Goal: Information Seeking & Learning: Learn about a topic

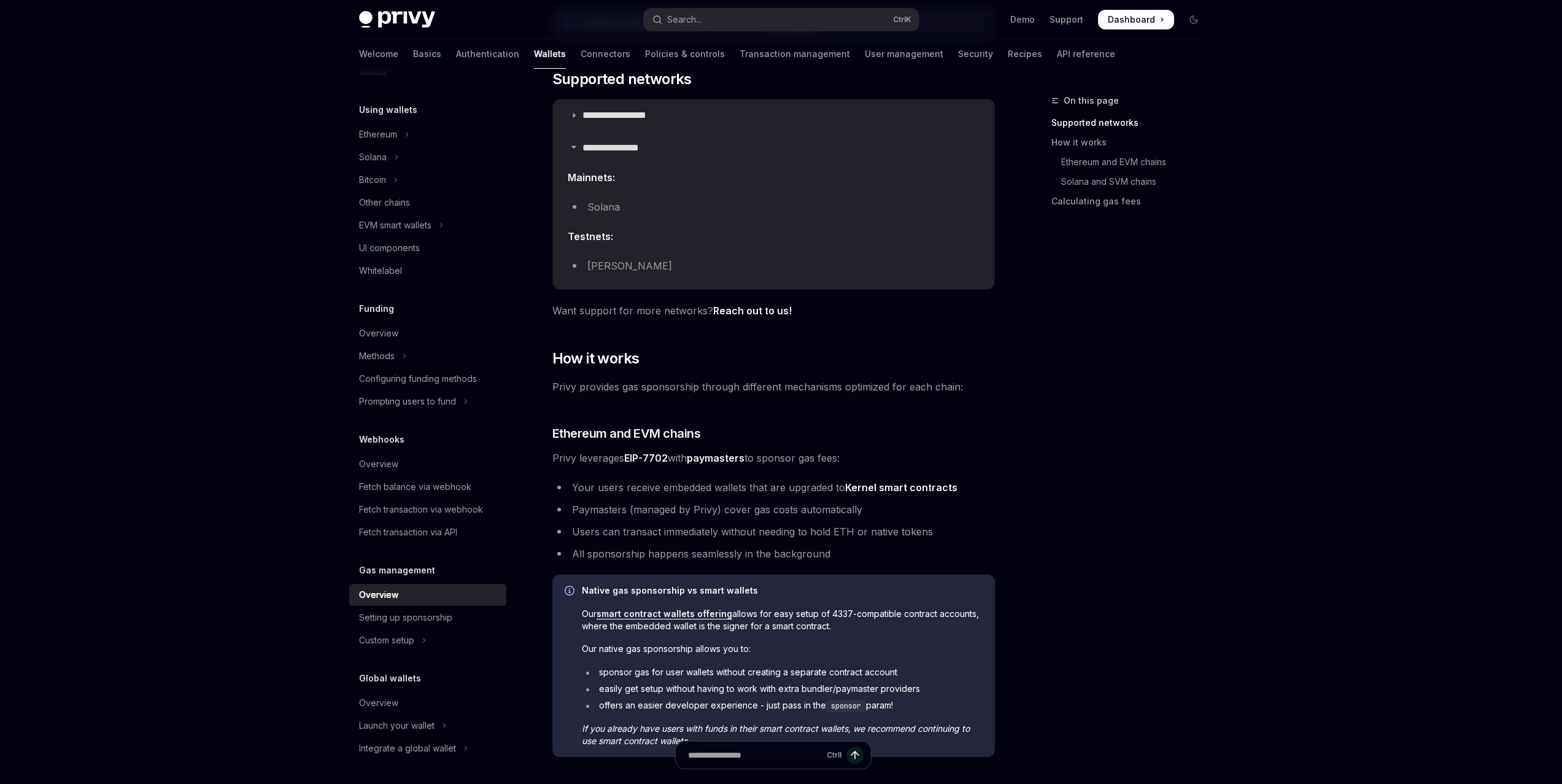
scroll to position [282, 0]
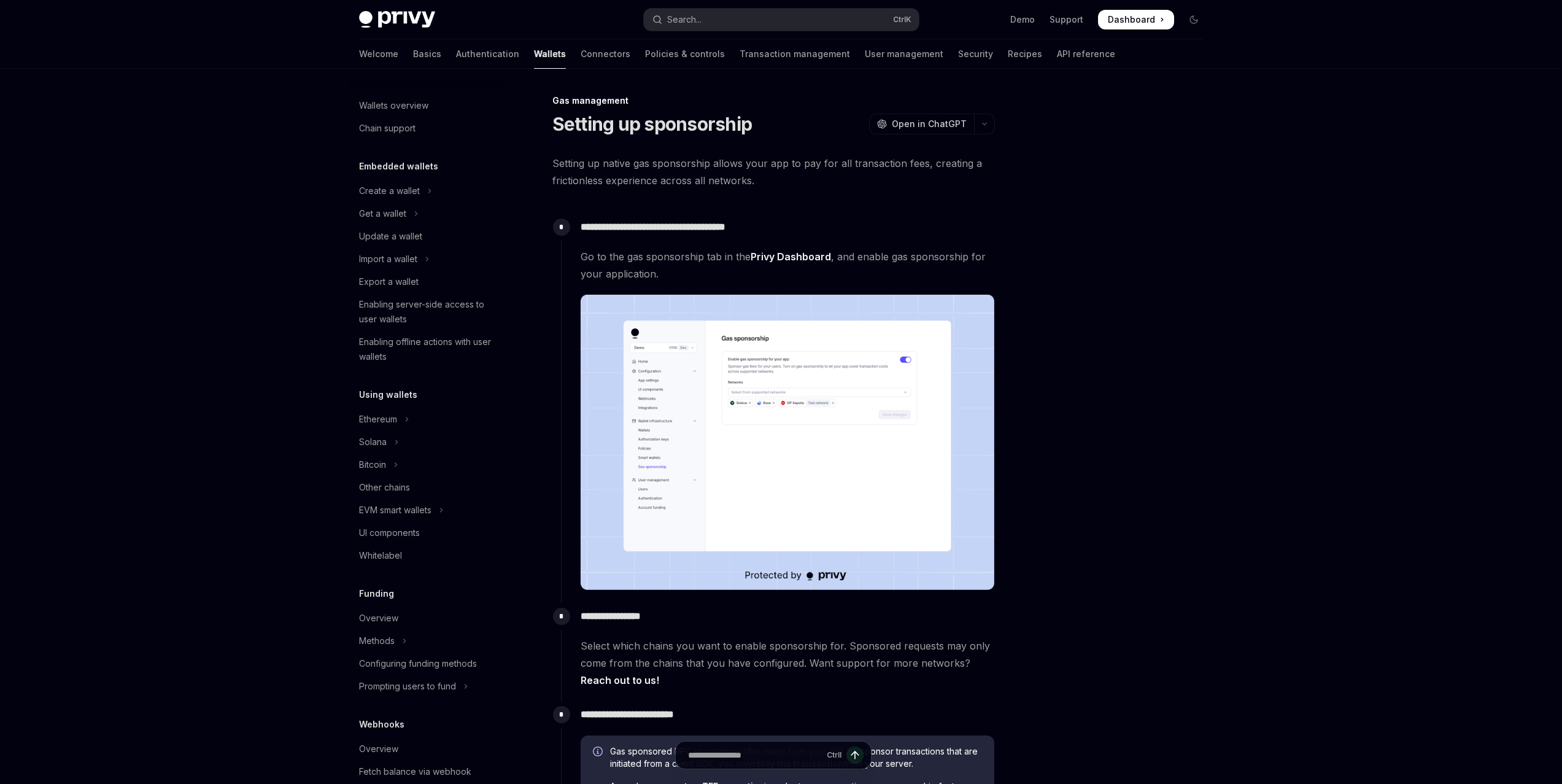
scroll to position [285, 0]
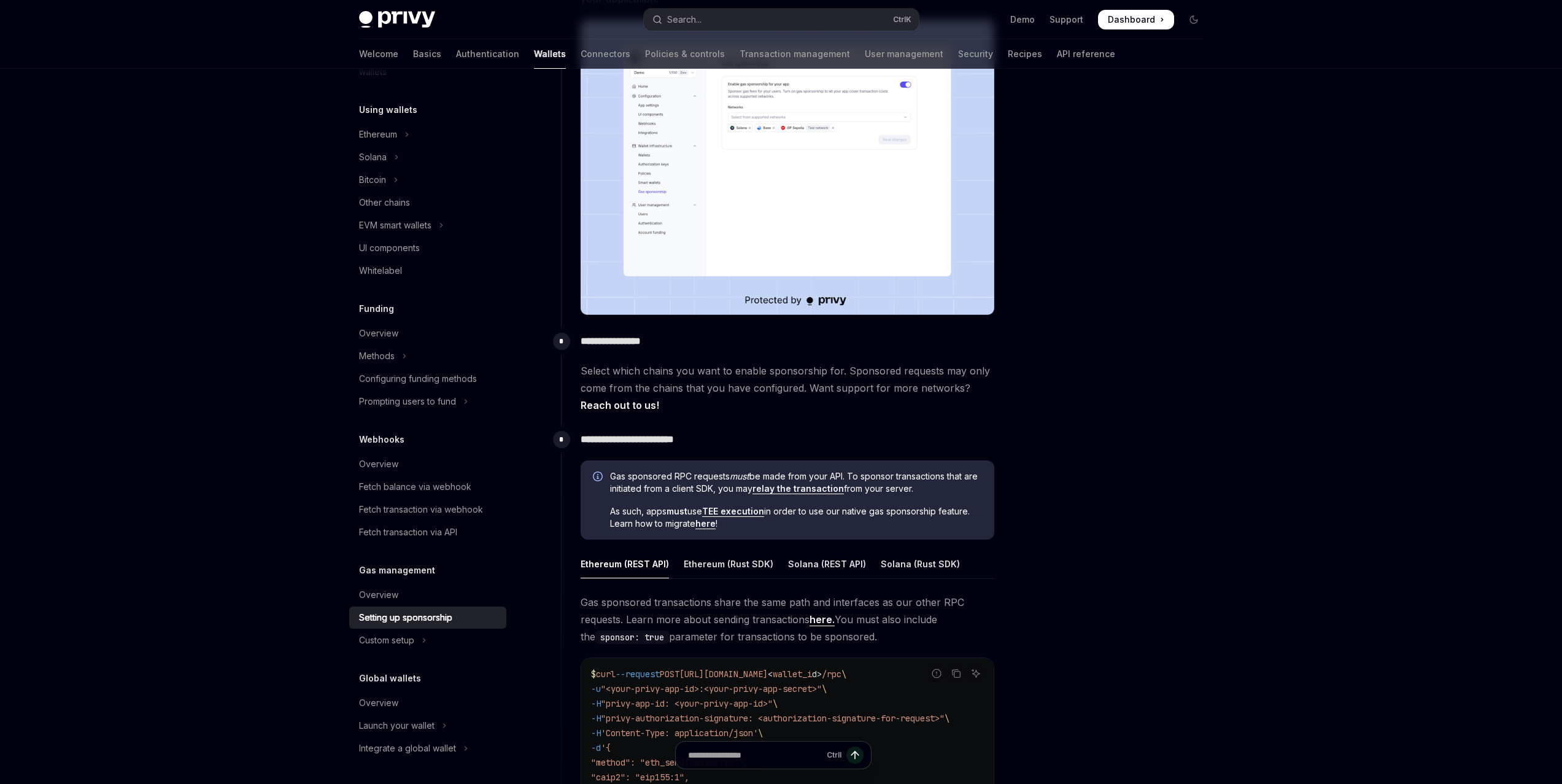
scroll to position [306, 0]
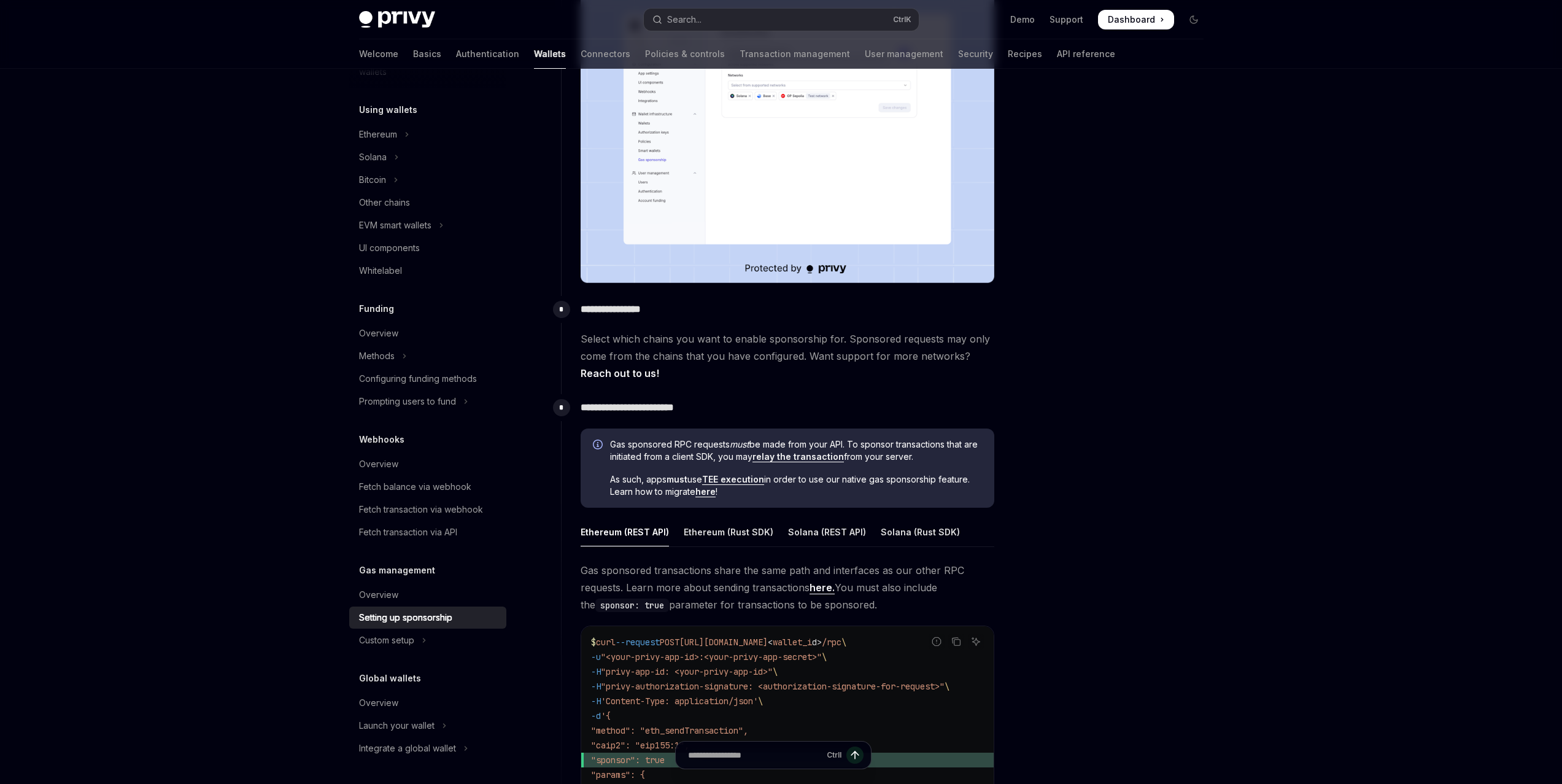
click at [731, 479] on link "TEE execution" at bounding box center [733, 479] width 62 height 11
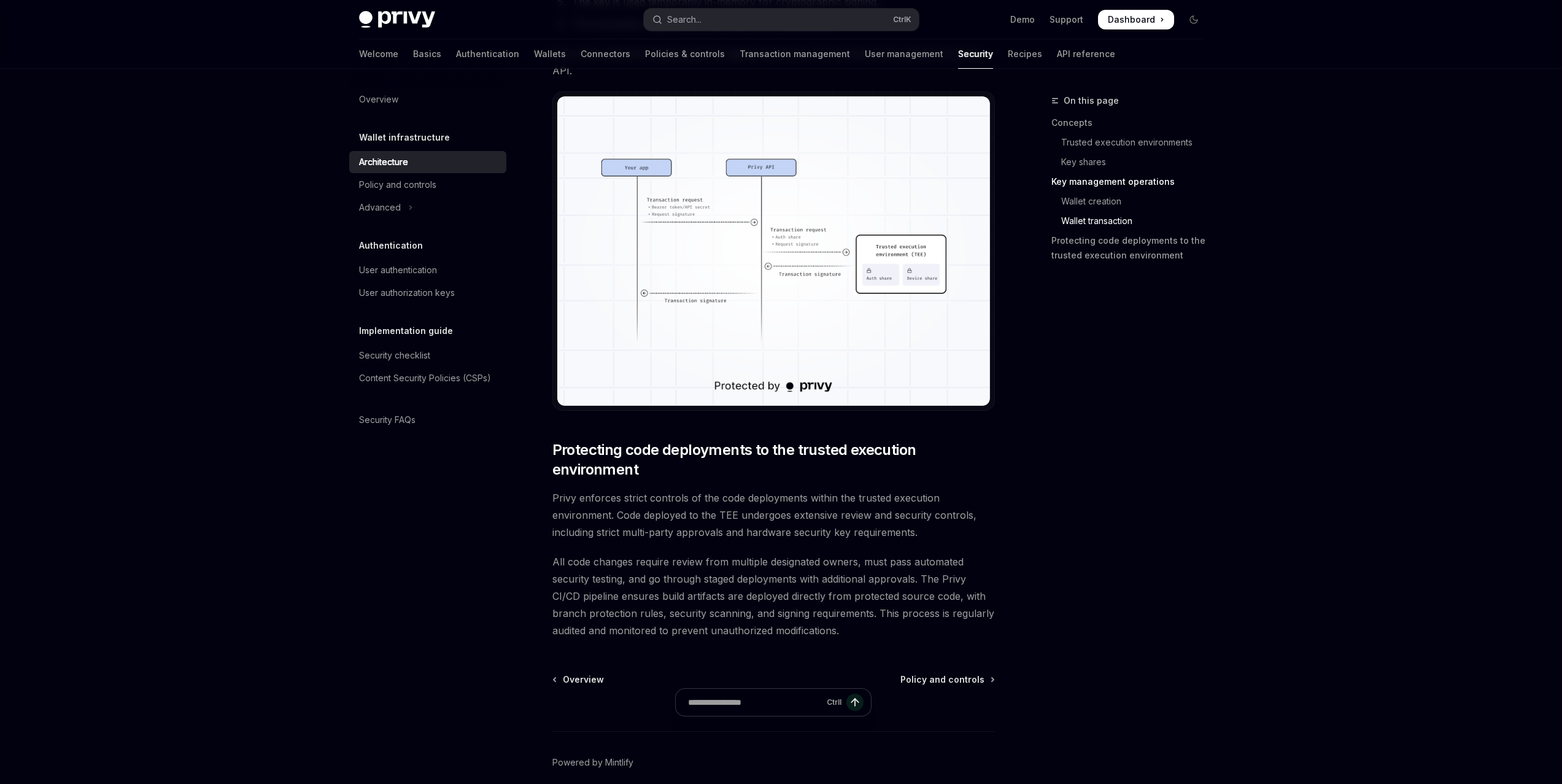
scroll to position [2323, 0]
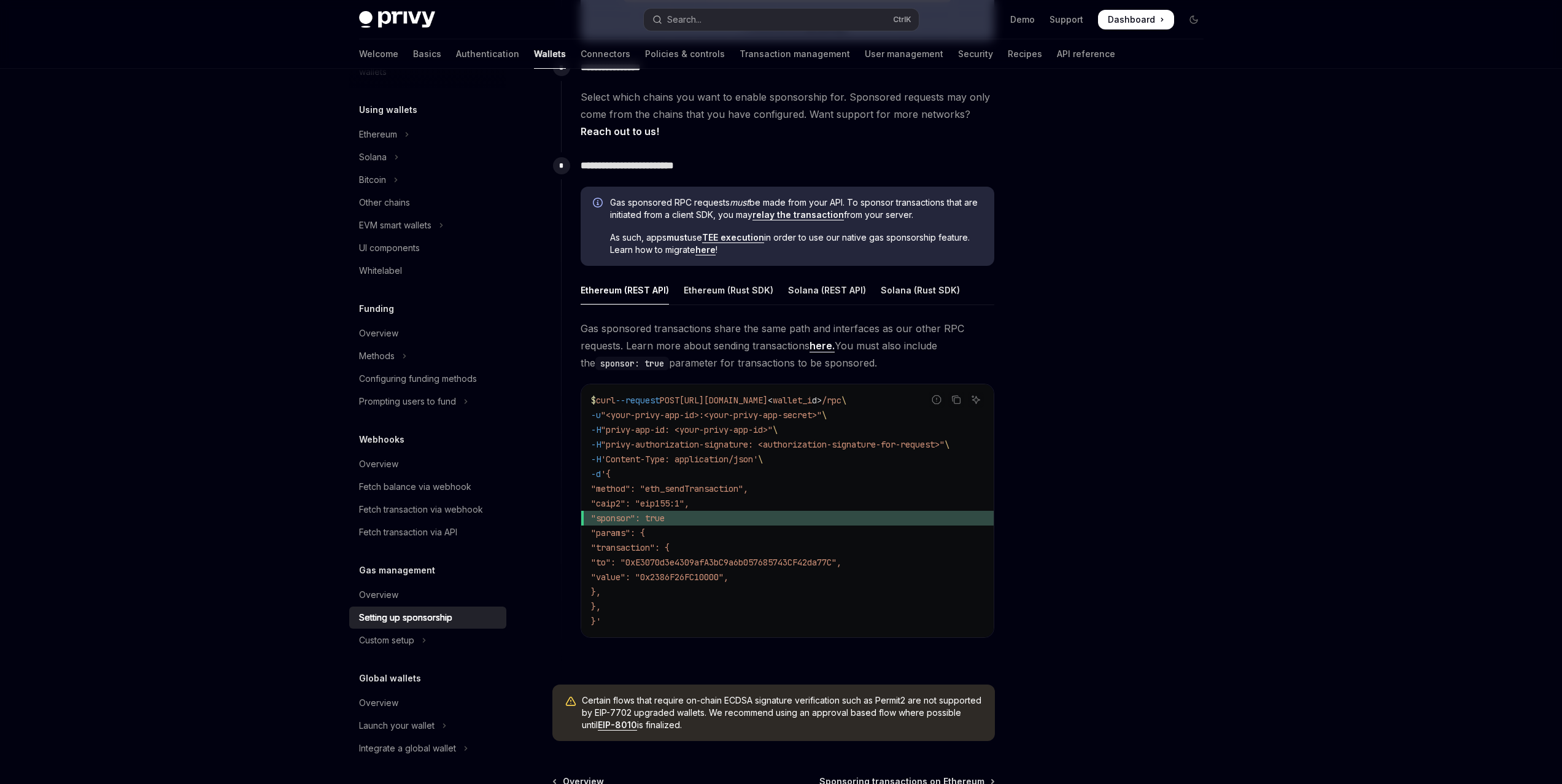
scroll to position [524, 0]
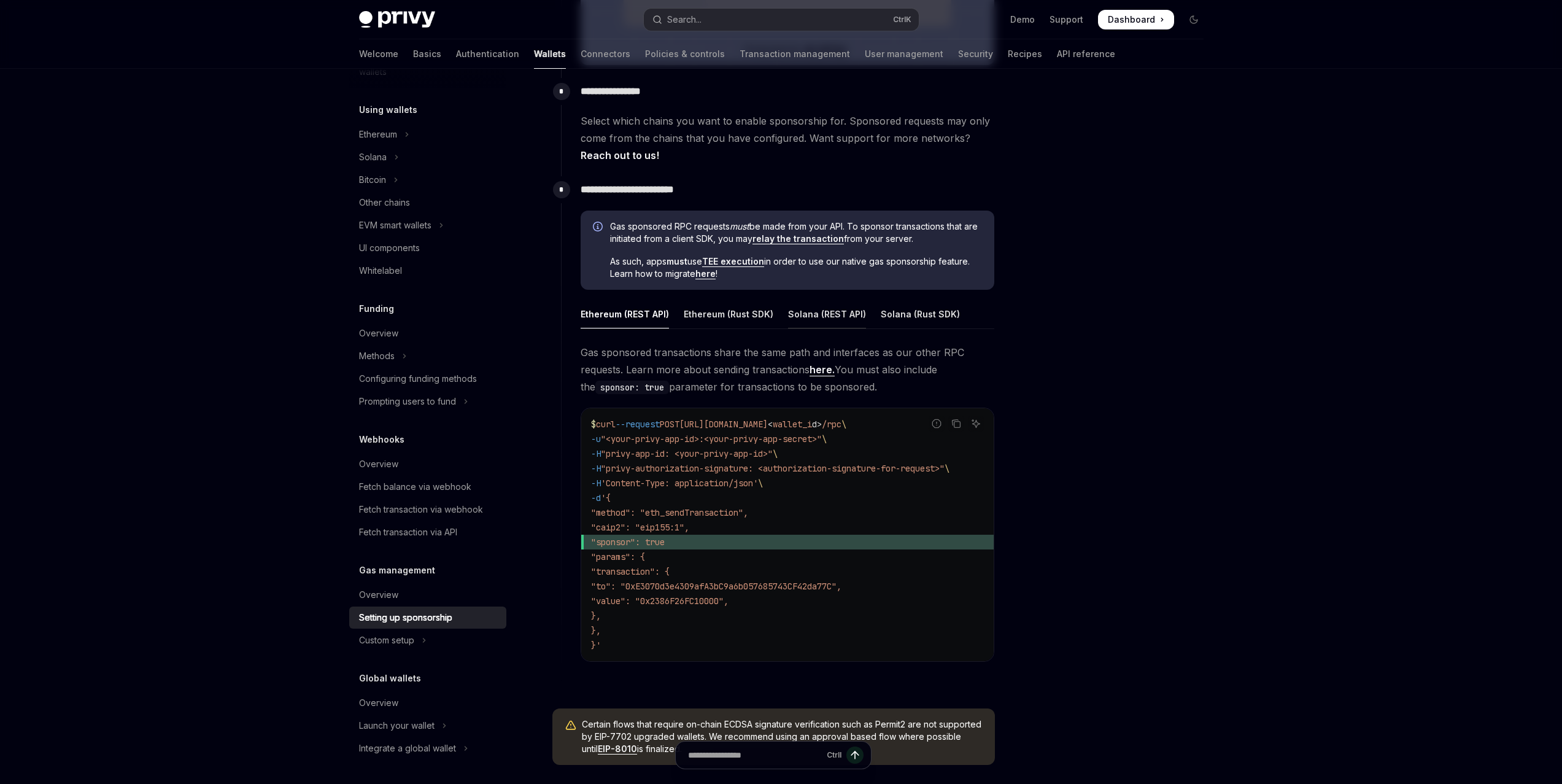
click at [815, 319] on div "Solana (REST API)" at bounding box center [827, 313] width 78 height 29
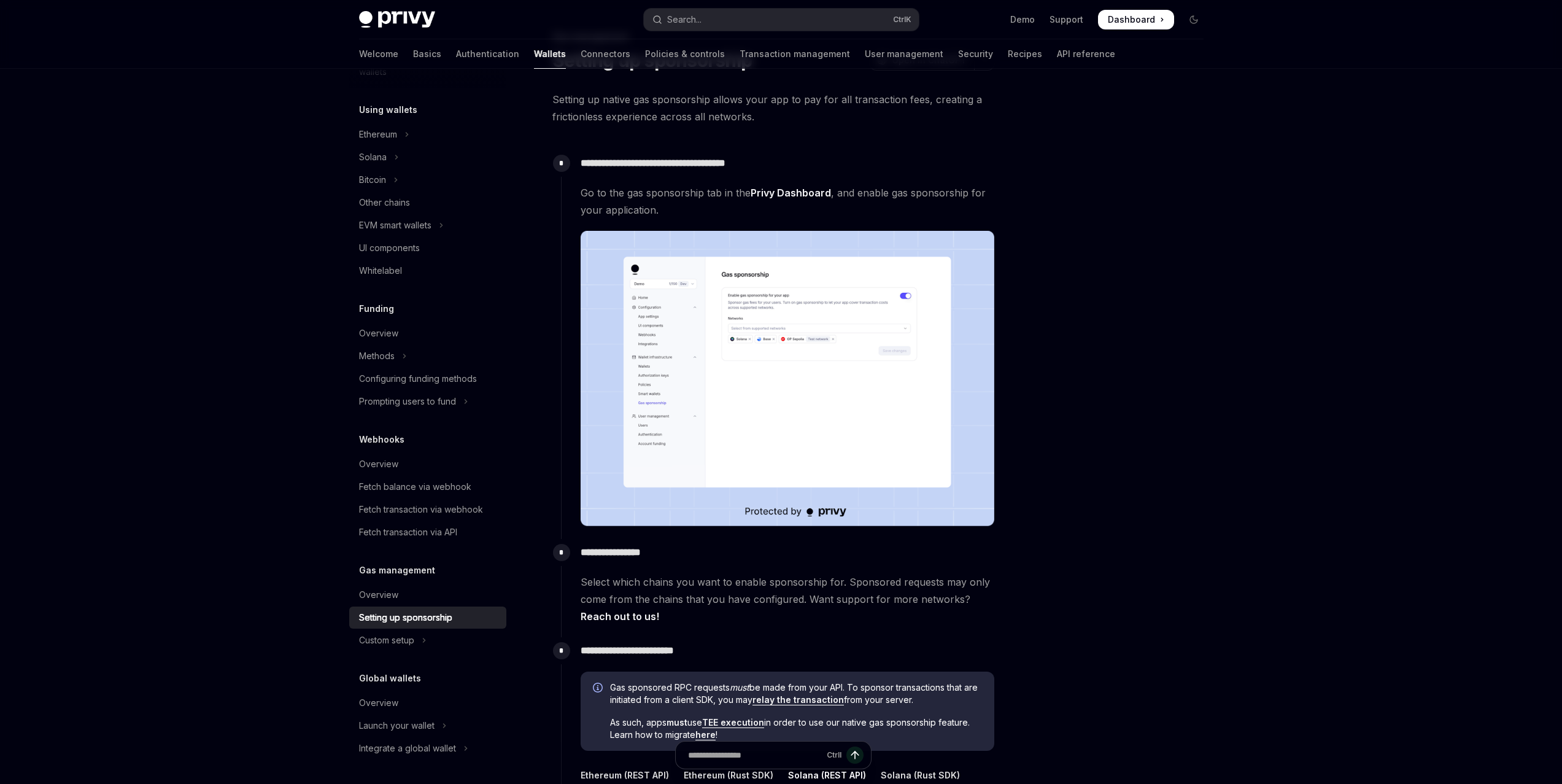
scroll to position [306, 0]
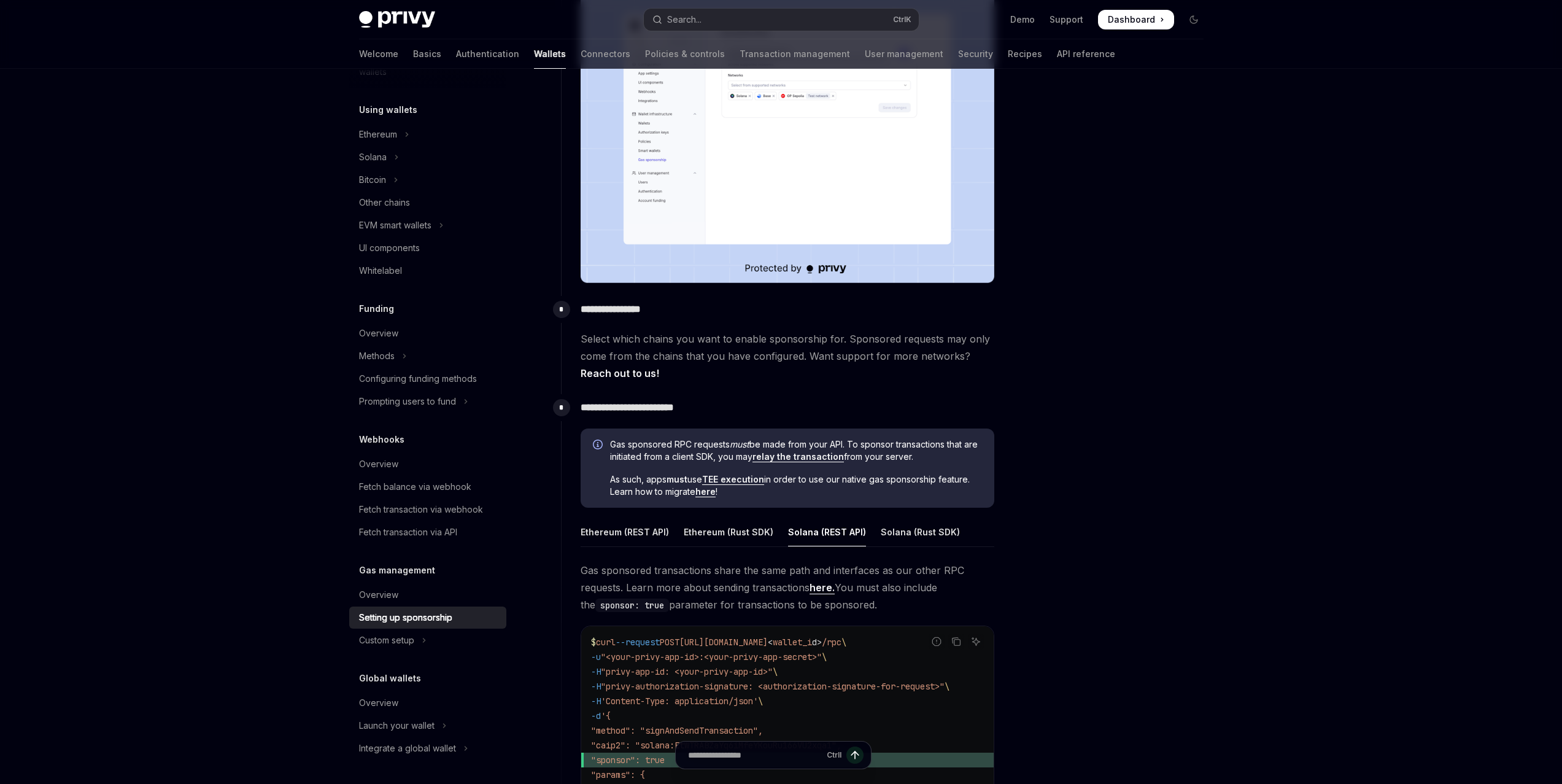
click at [807, 457] on link "relay the transaction" at bounding box center [798, 456] width 91 height 11
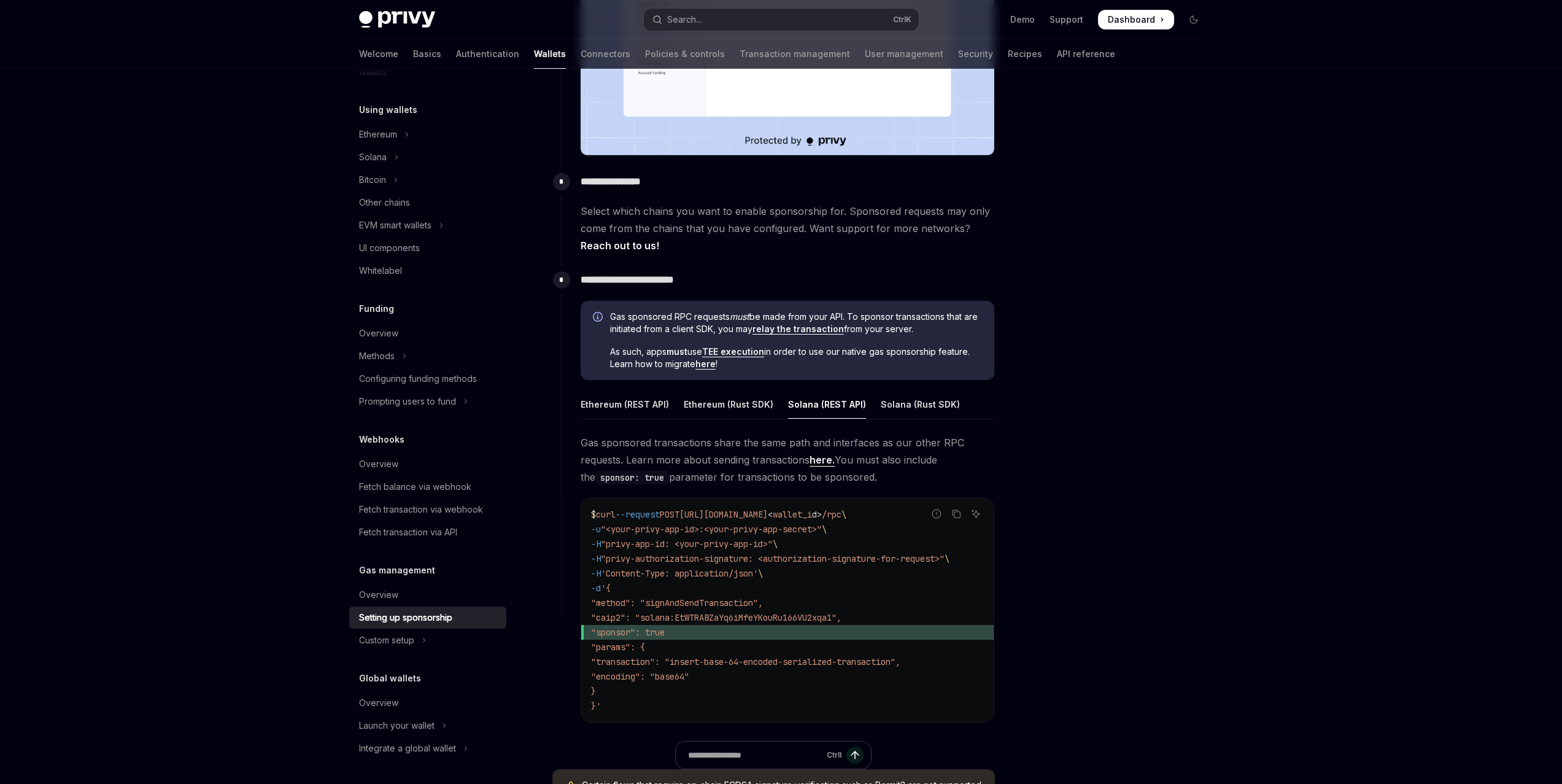
scroll to position [434, 0]
click at [707, 361] on link "here" at bounding box center [705, 364] width 20 height 11
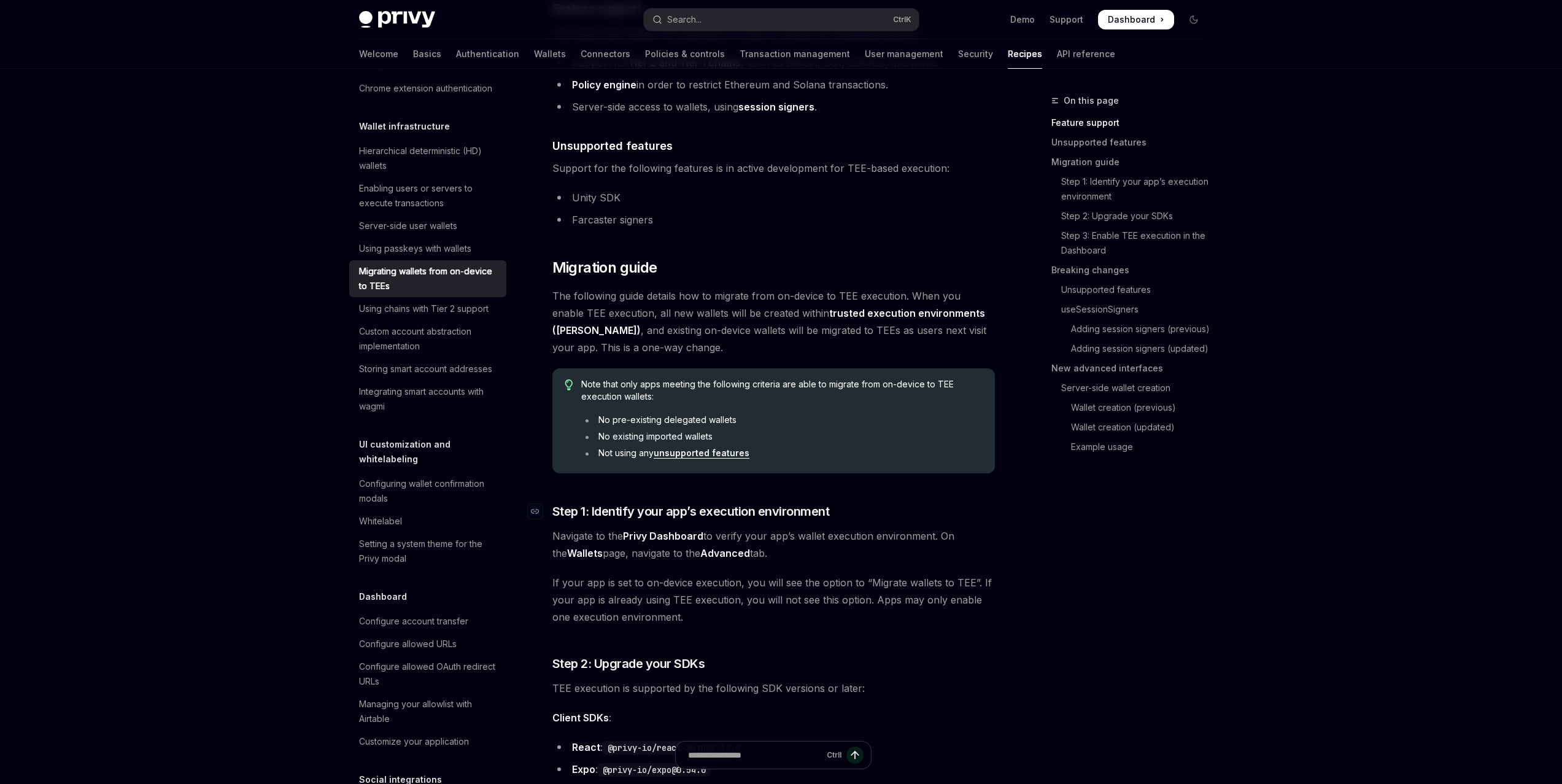
scroll to position [430, 0]
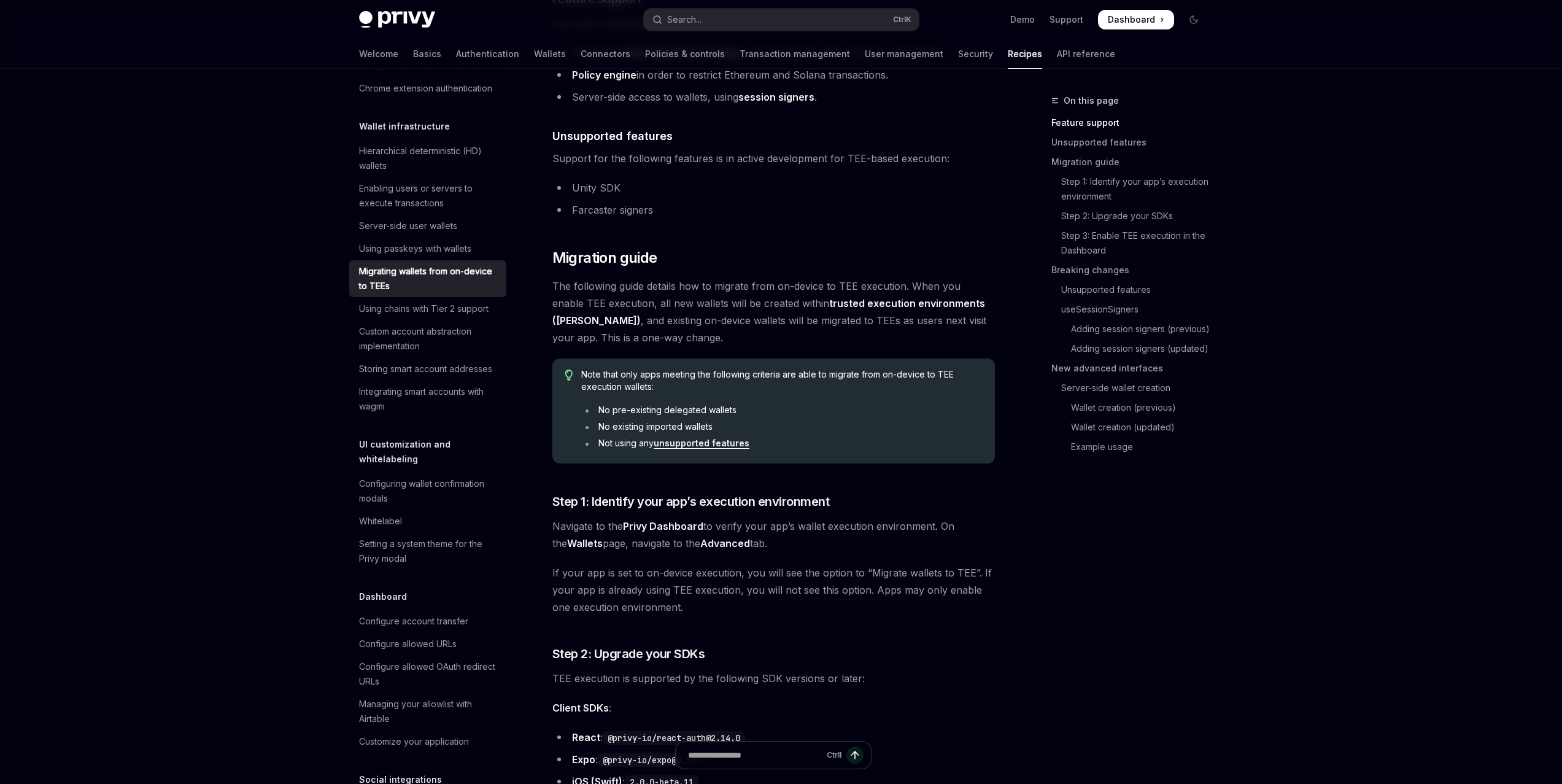
type textarea "*"
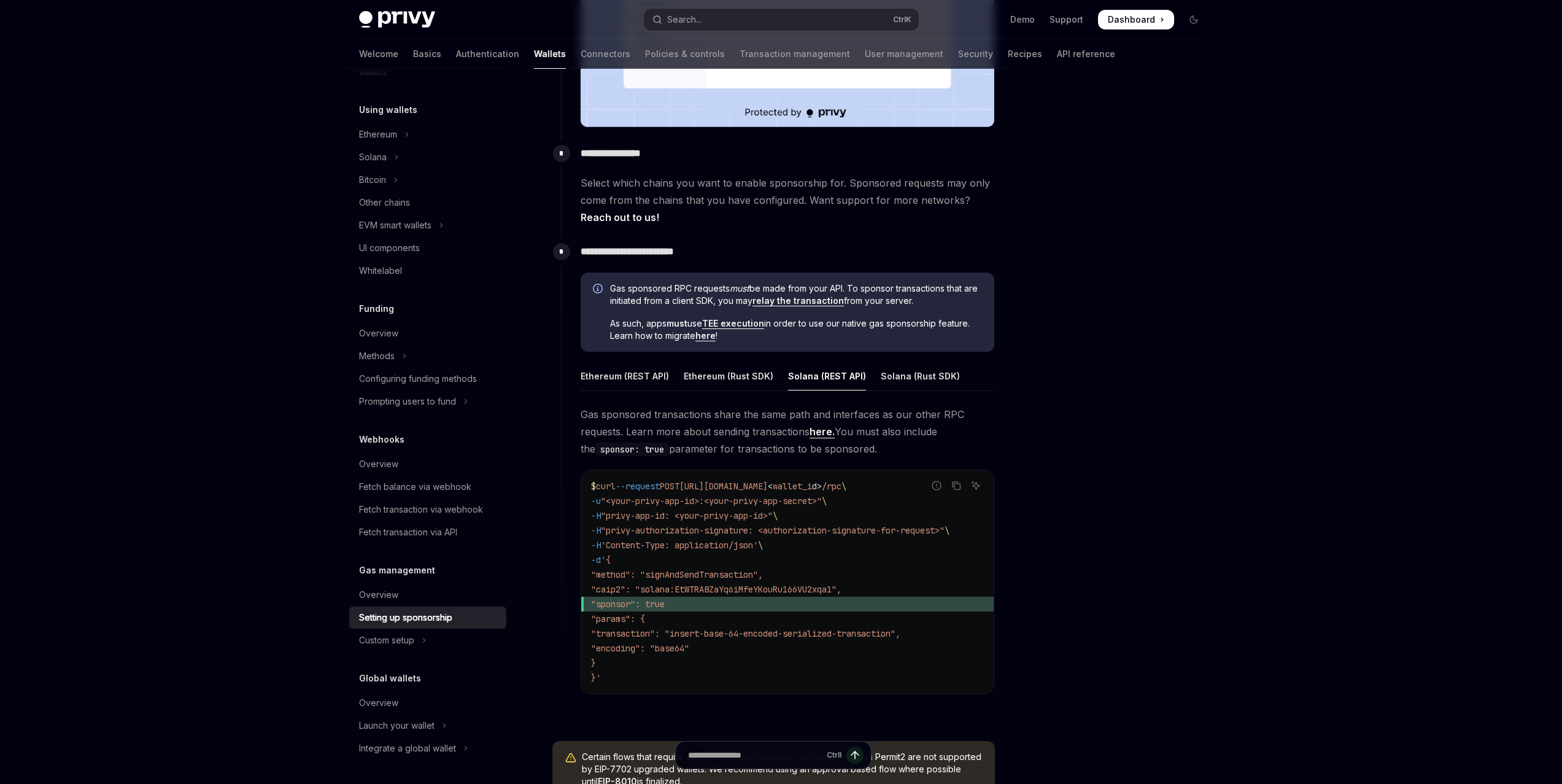
scroll to position [434, 0]
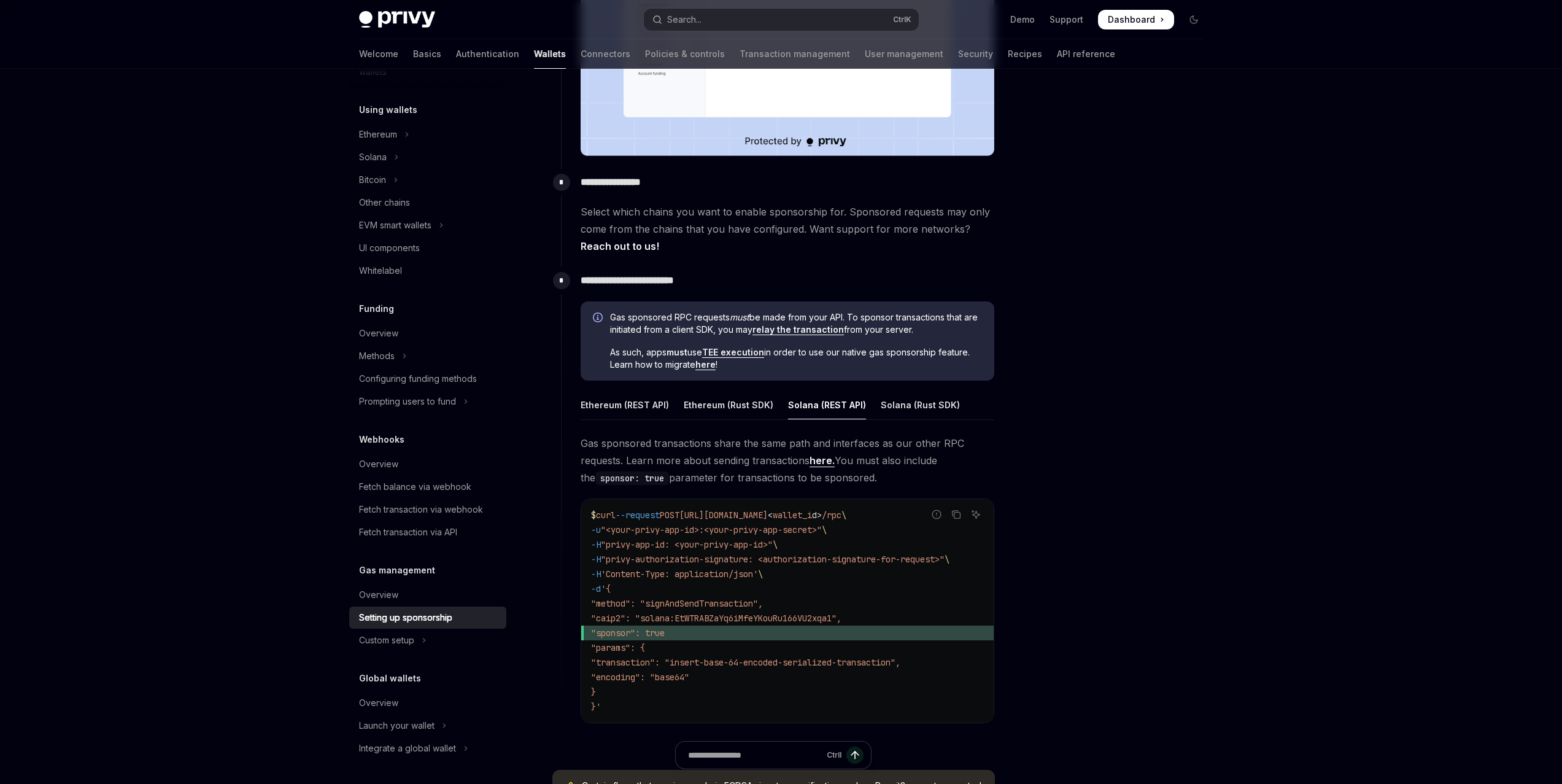
click at [593, 317] on icon "Info" at bounding box center [597, 317] width 10 height 10
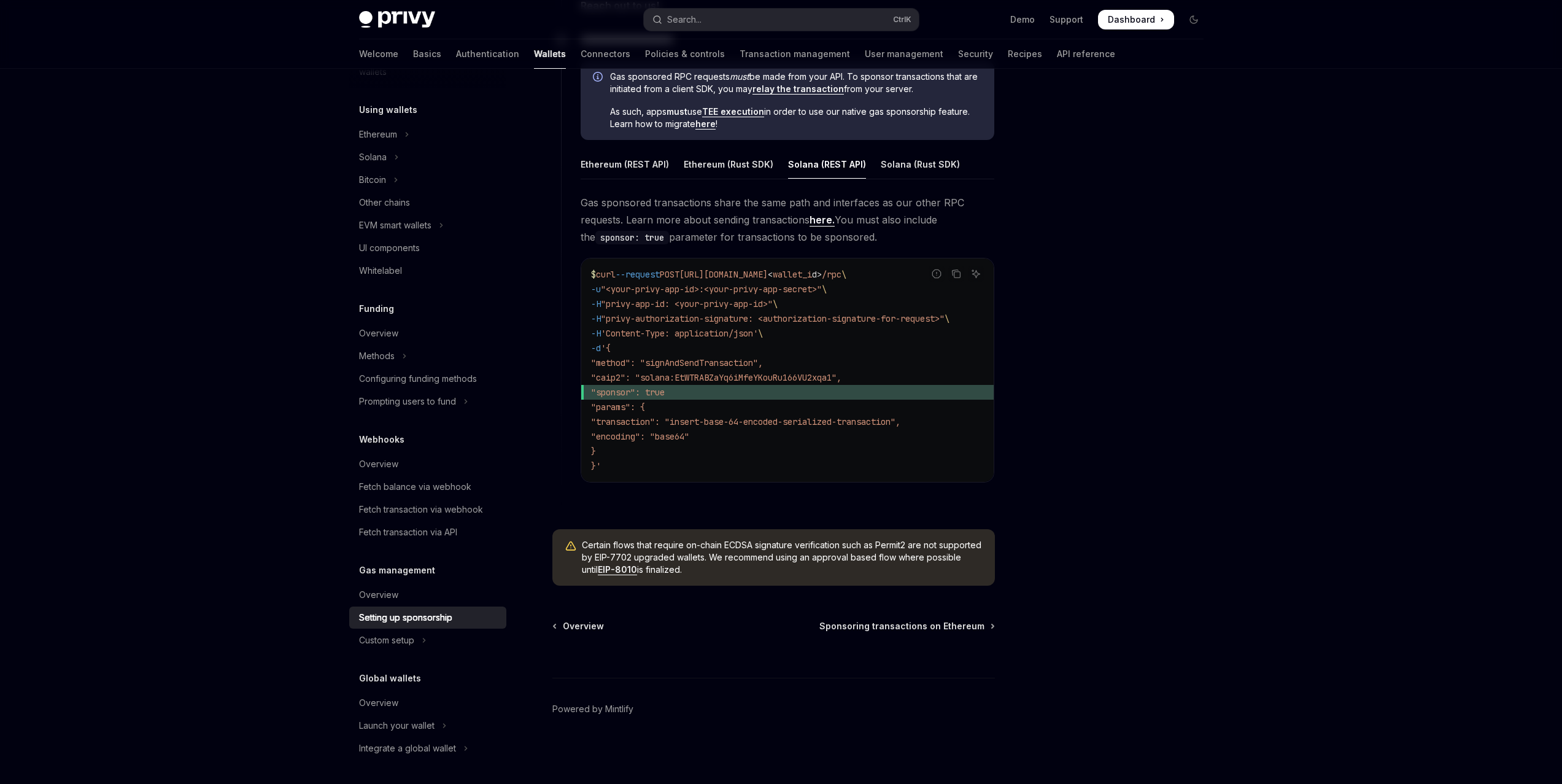
scroll to position [679, 0]
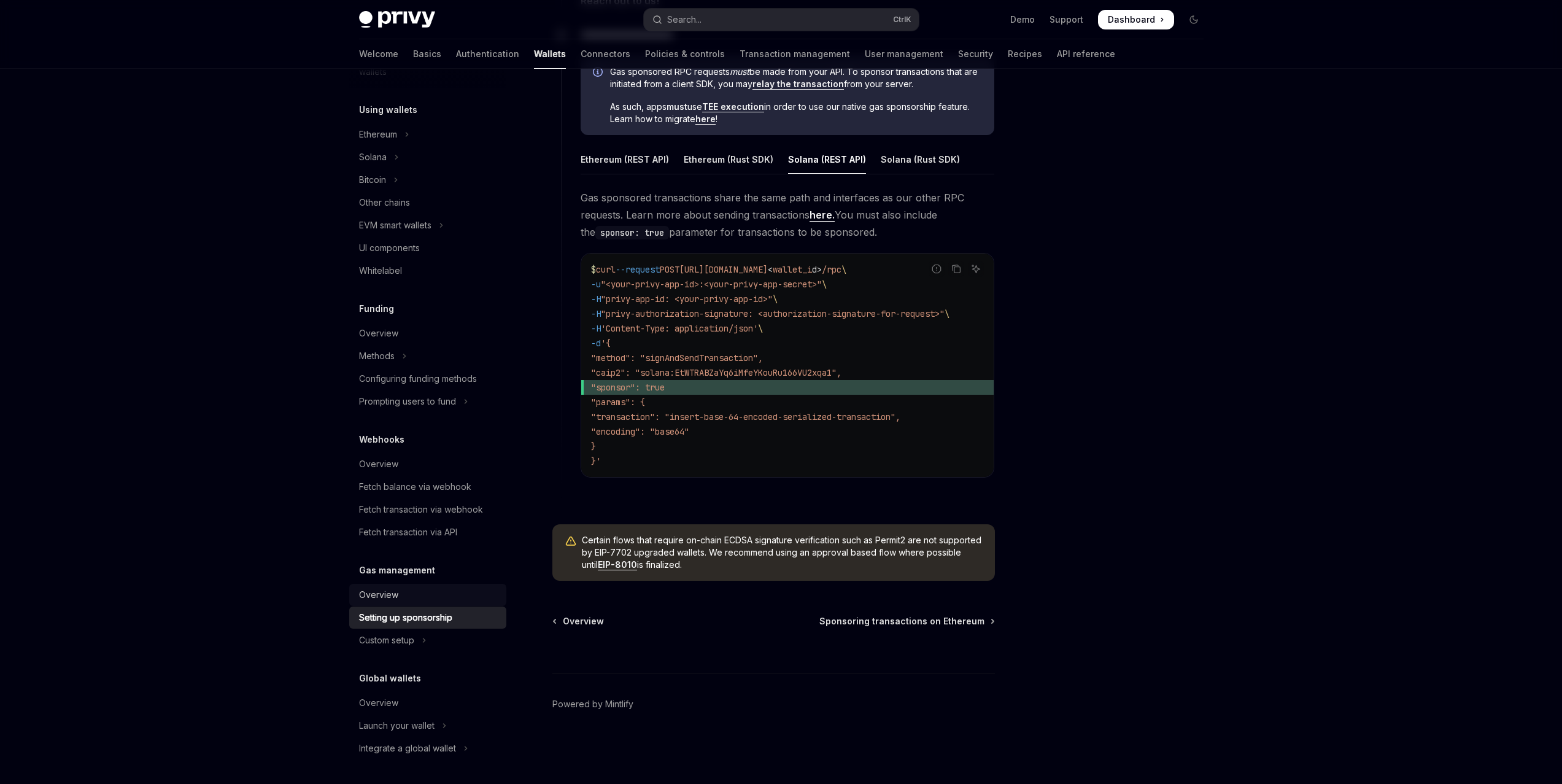
click at [402, 596] on div "Overview" at bounding box center [428, 594] width 140 height 15
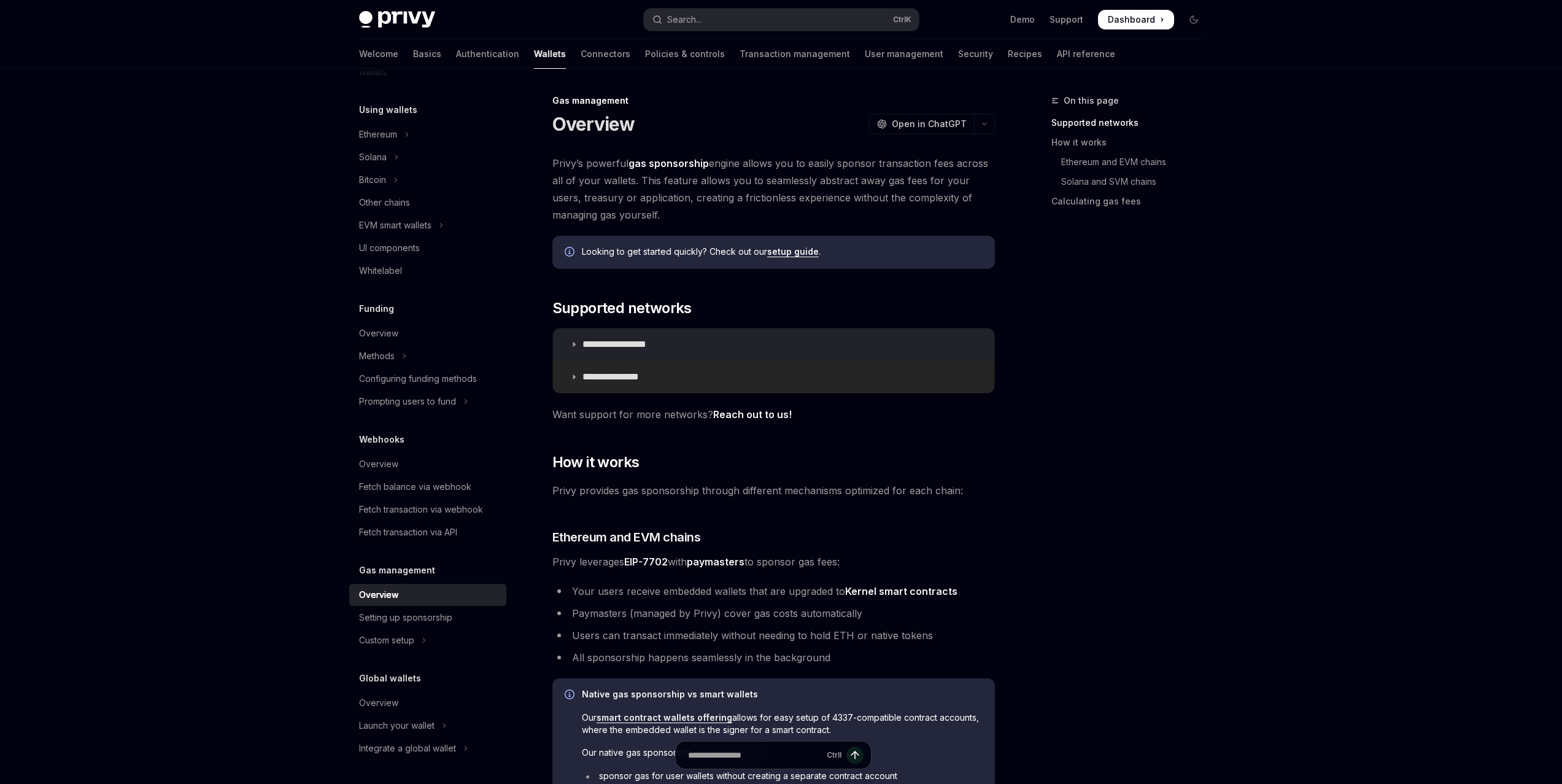
click at [594, 379] on p "**********" at bounding box center [622, 377] width 78 height 12
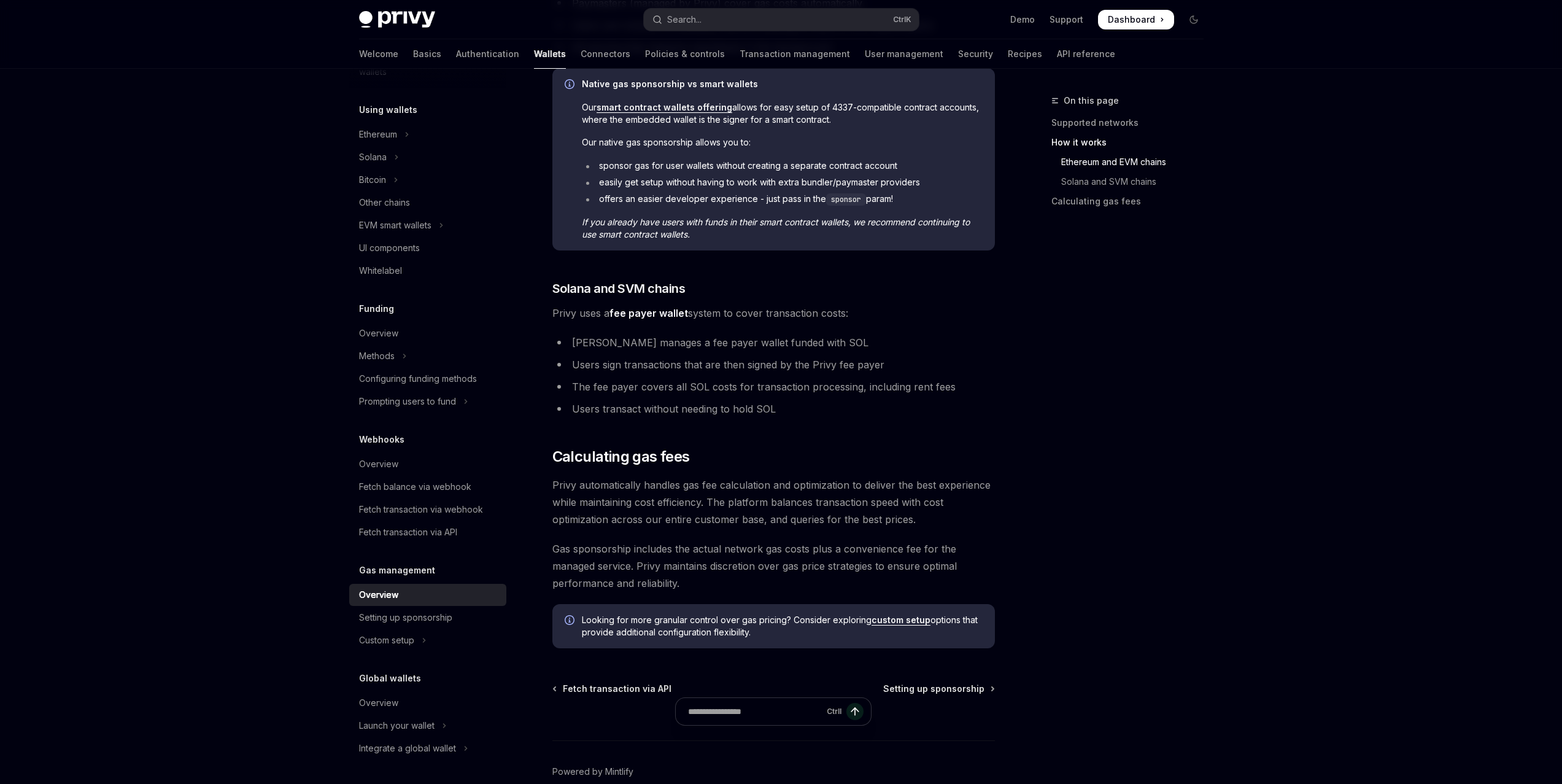
scroll to position [736, 0]
click at [458, 616] on div "Setting up sponsorship" at bounding box center [428, 617] width 140 height 15
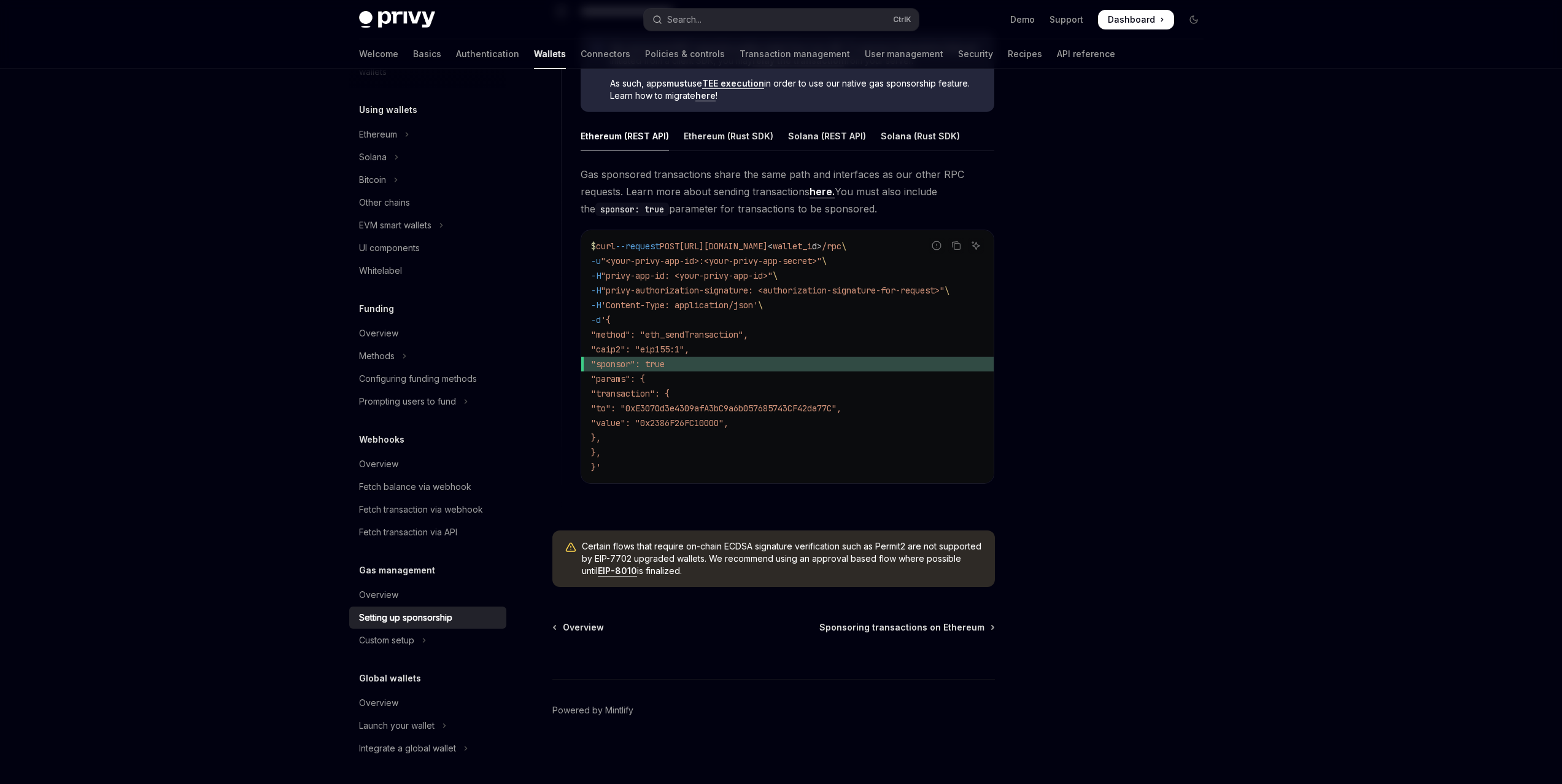
scroll to position [708, 0]
click at [926, 629] on span "Sponsoring transactions on Ethereum" at bounding box center [902, 626] width 165 height 12
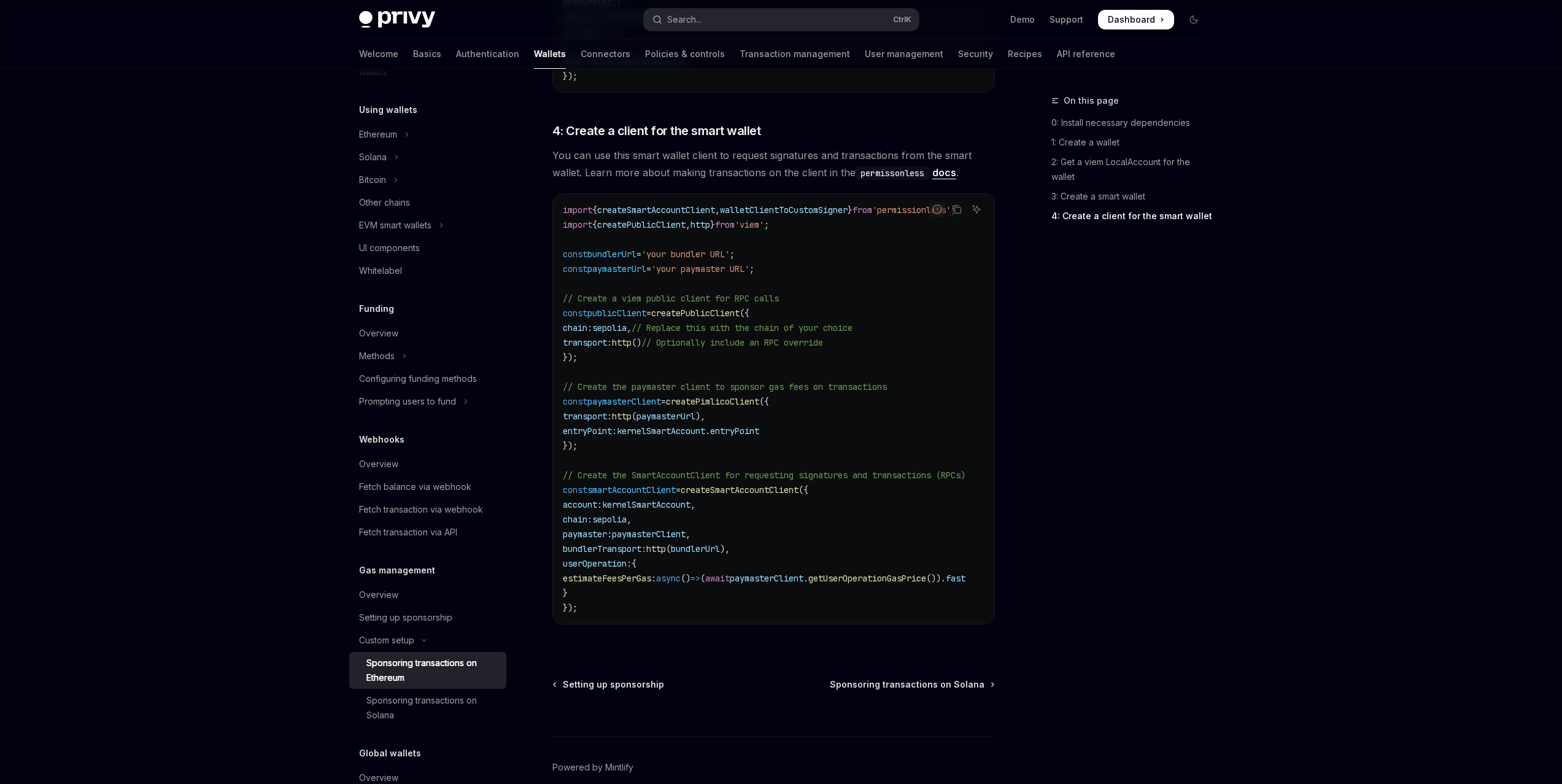
scroll to position [1609, 0]
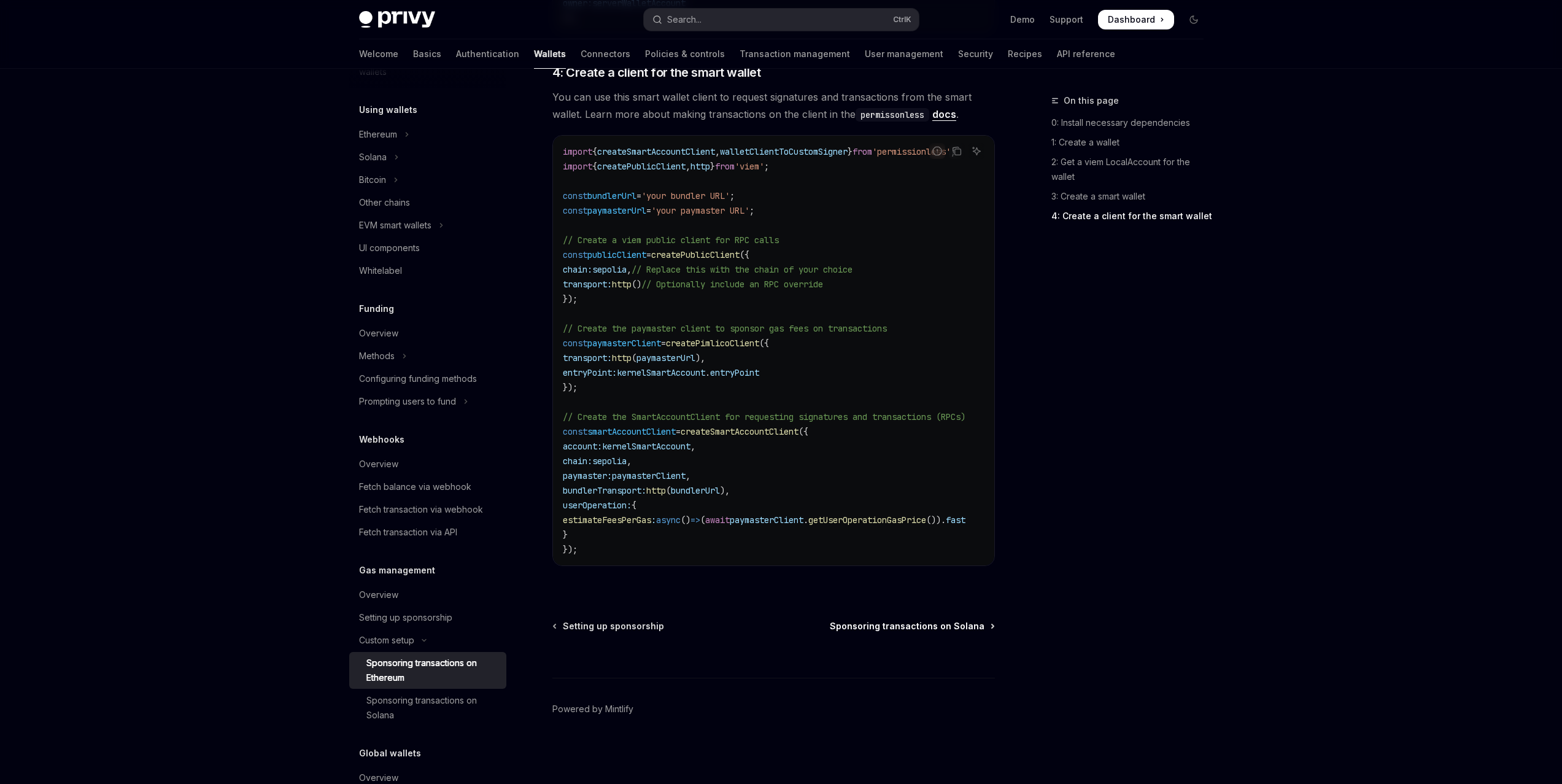
click at [943, 631] on span "Sponsoring transactions on Solana" at bounding box center [907, 626] width 155 height 12
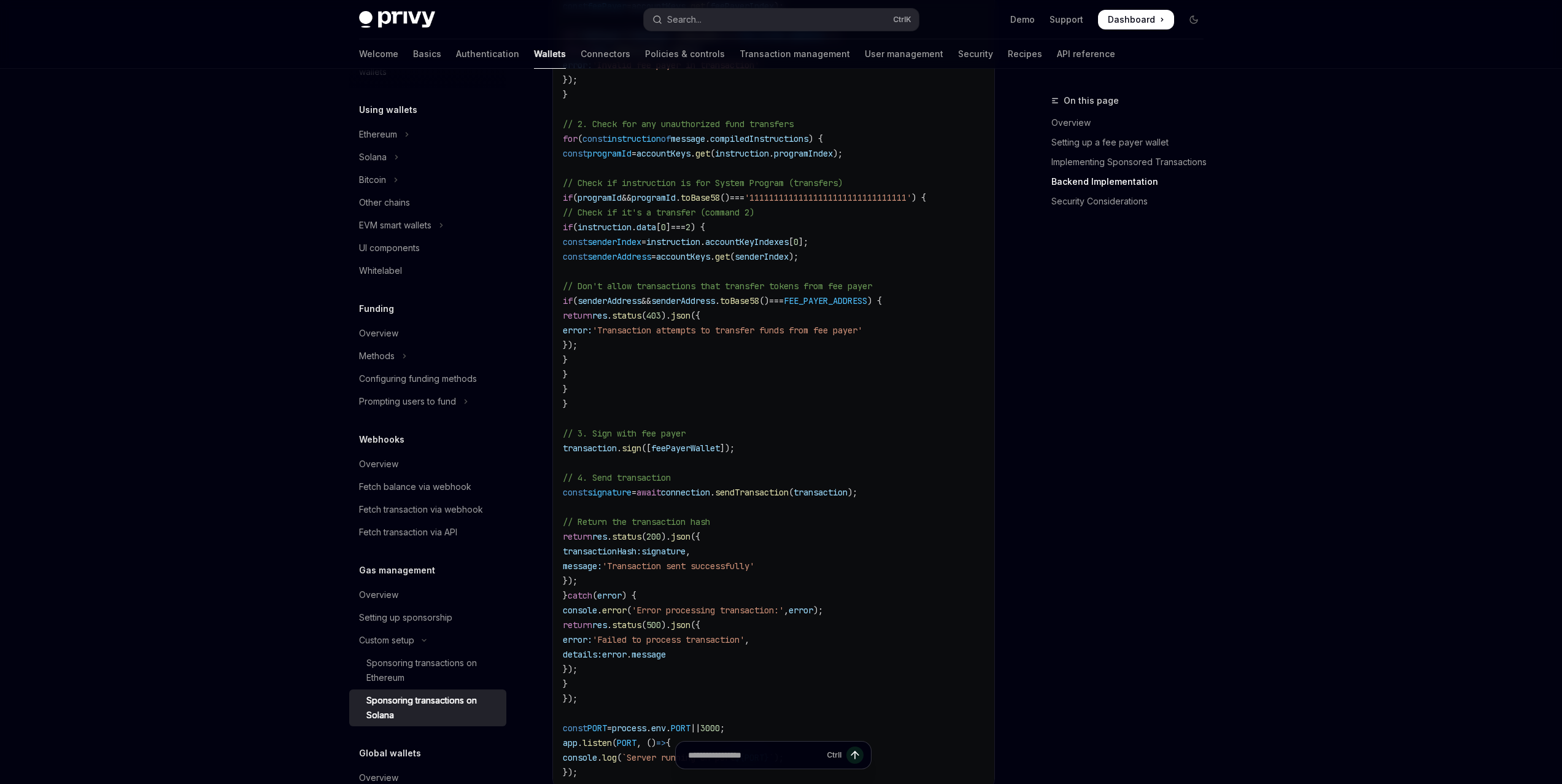
scroll to position [3068, 0]
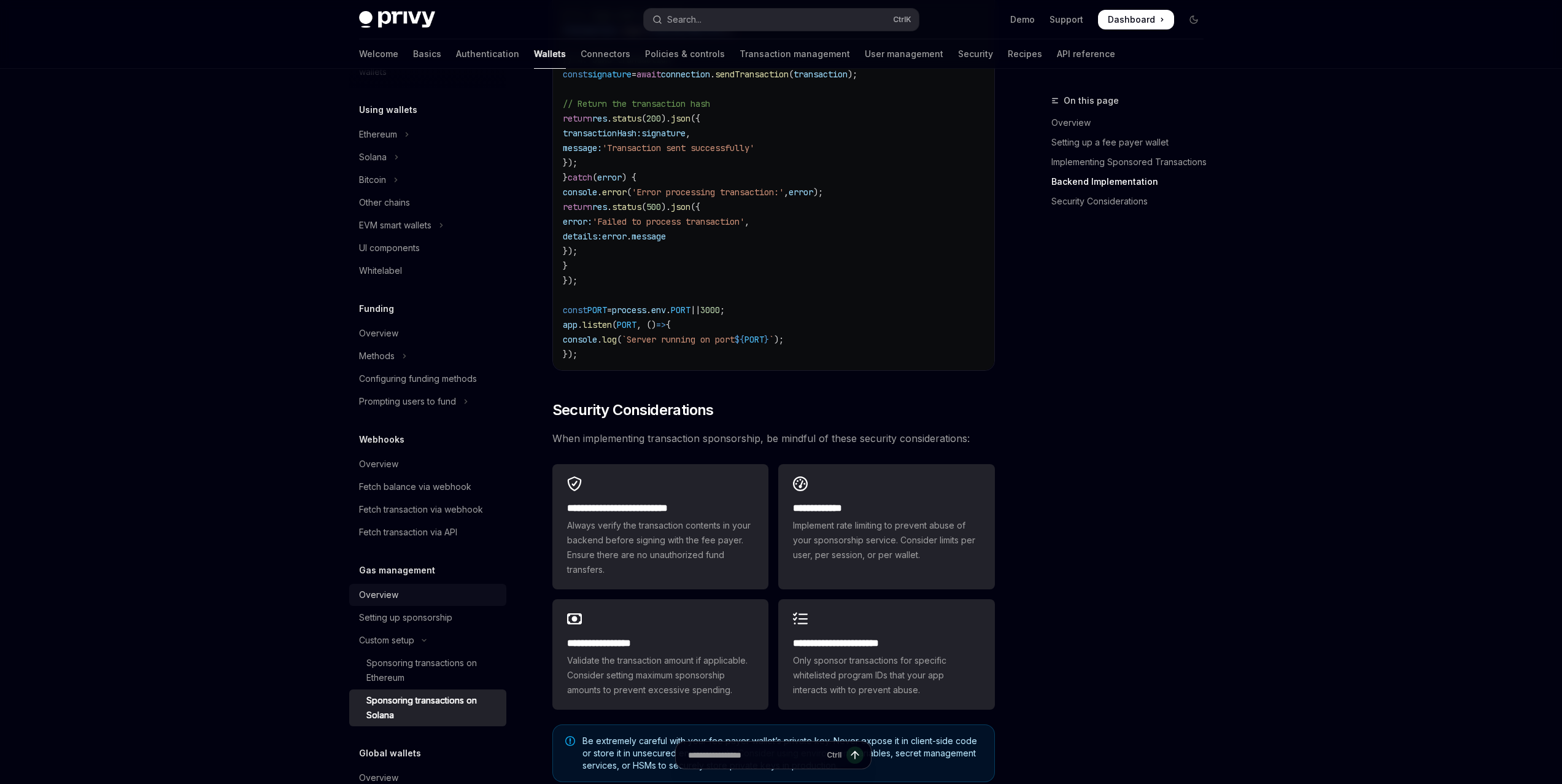
click at [446, 598] on div "Overview" at bounding box center [428, 594] width 140 height 15
type textarea "*"
